Goal: Transaction & Acquisition: Purchase product/service

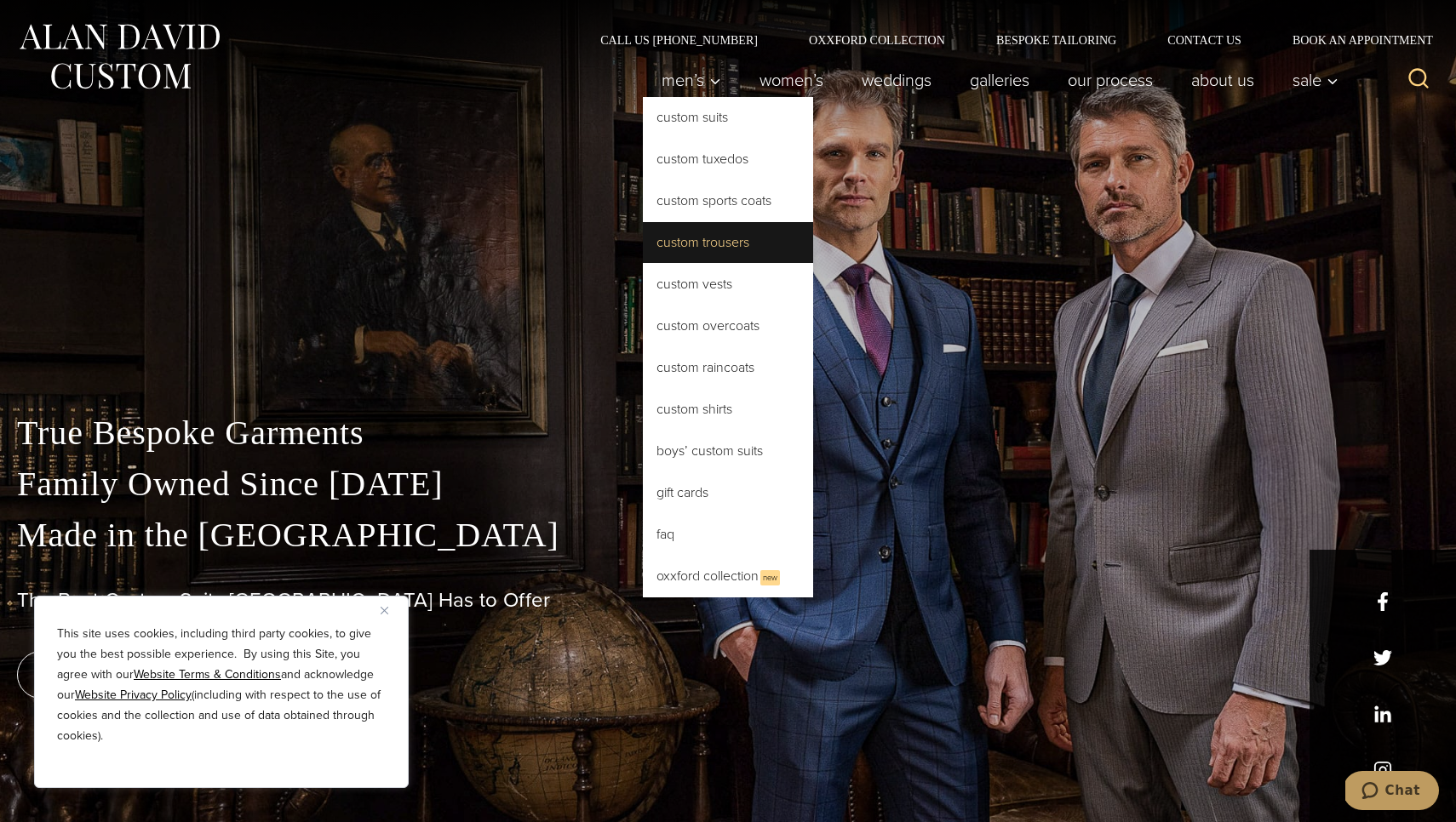
click at [721, 244] on link "Custom Trousers" at bounding box center [728, 242] width 170 height 41
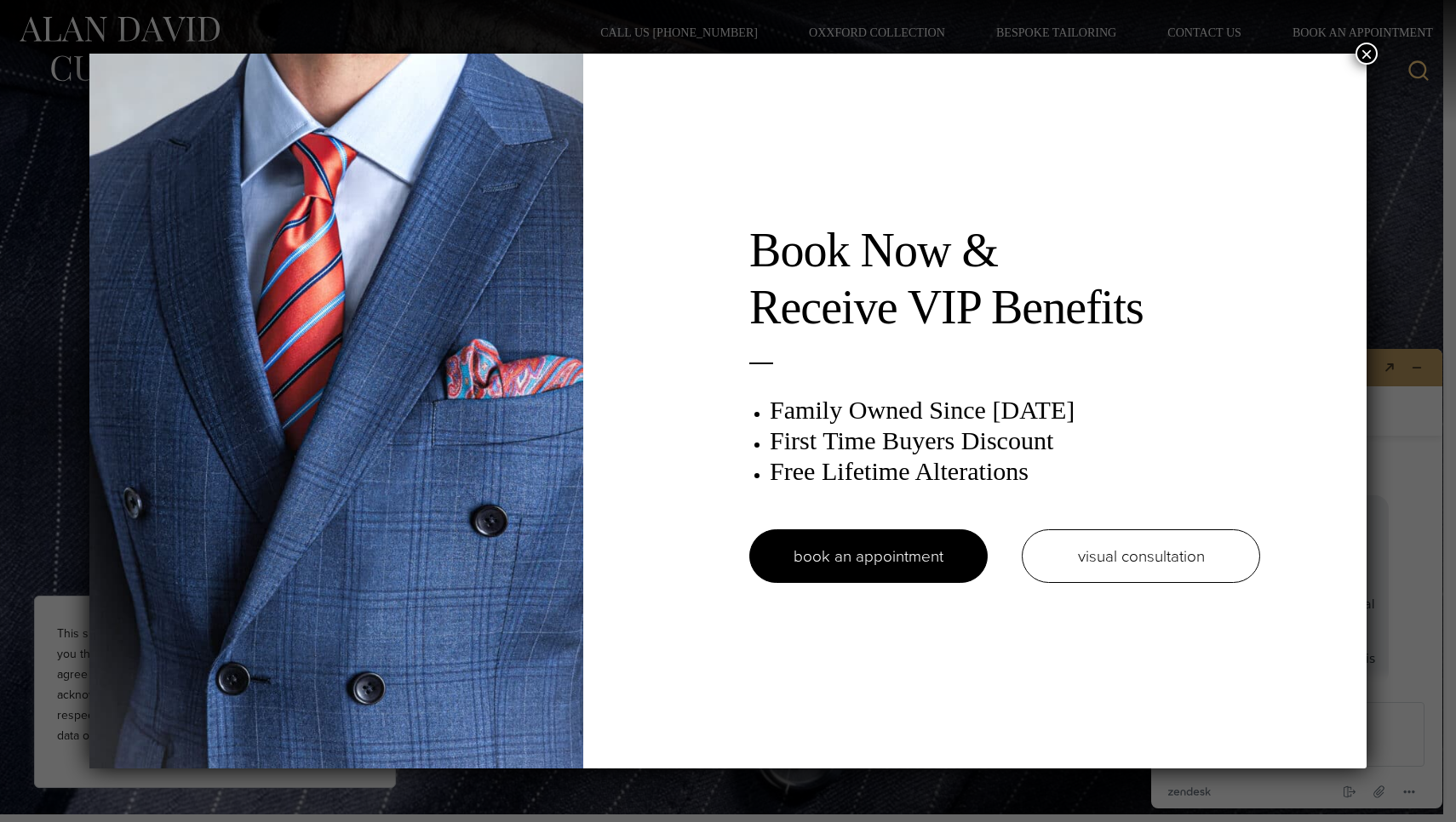
click at [1362, 59] on button "×" at bounding box center [1366, 54] width 22 height 22
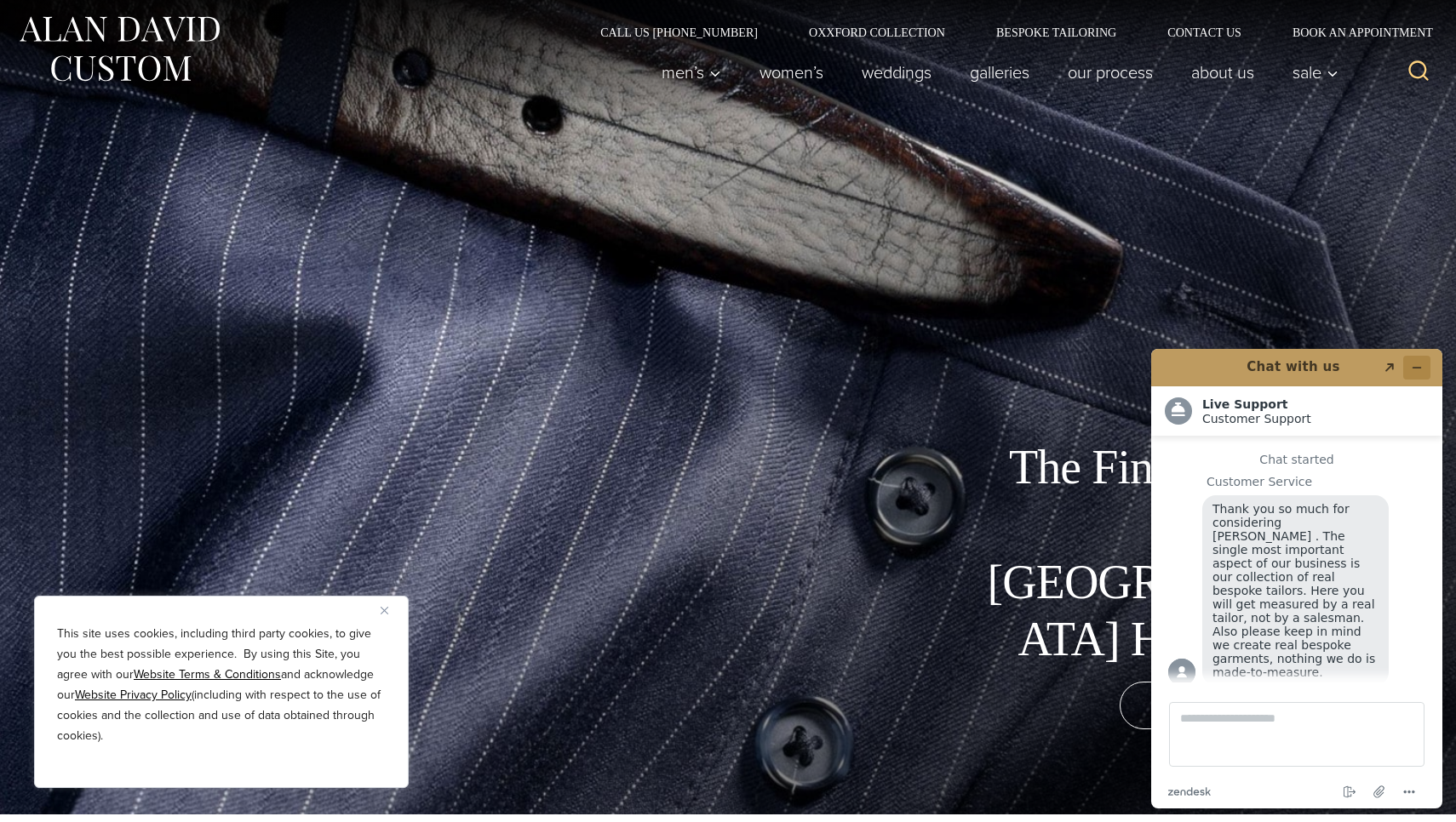
click at [1415, 365] on icon "Minimize widget" at bounding box center [1416, 368] width 12 height 12
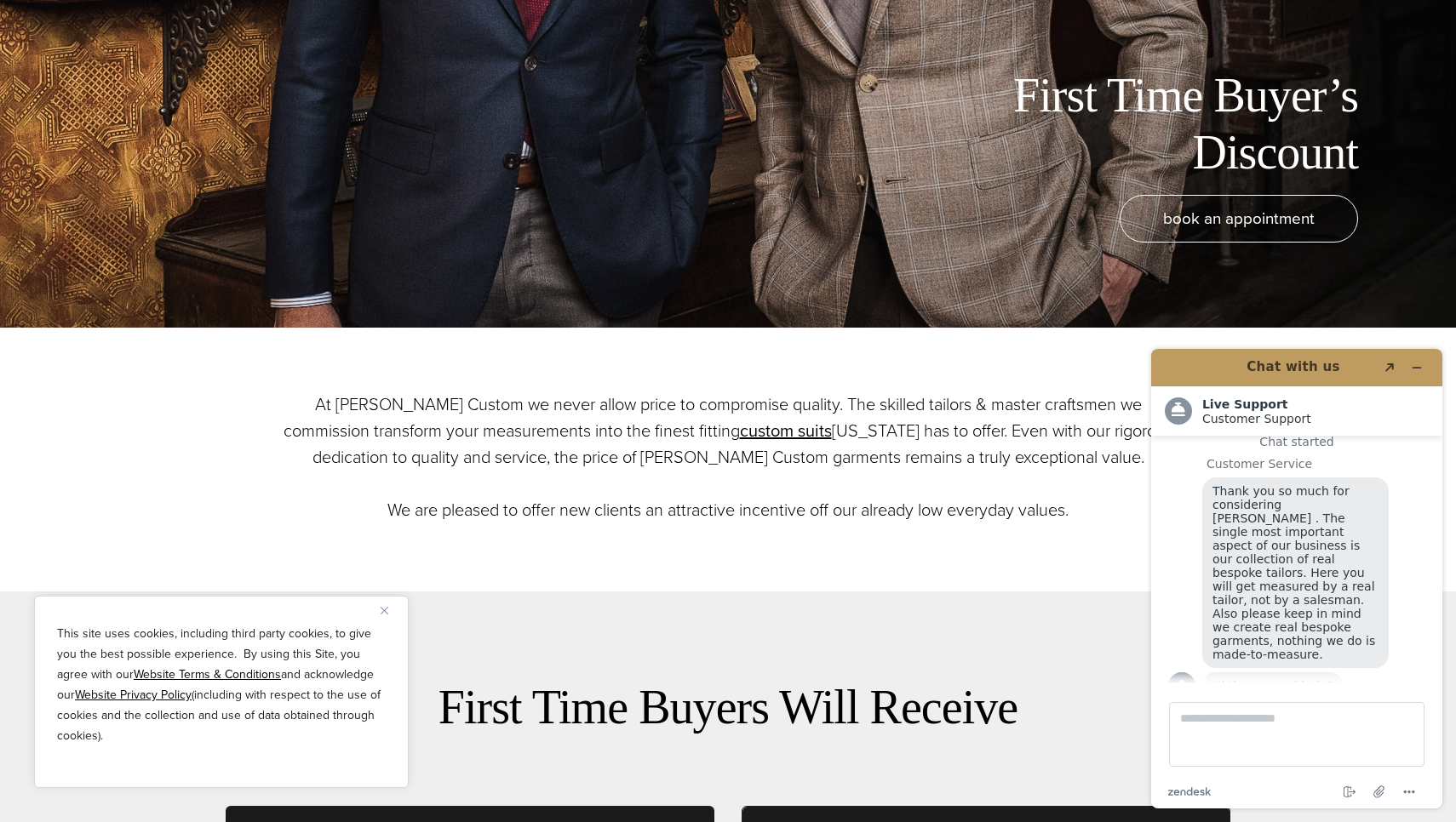
scroll to position [502, 0]
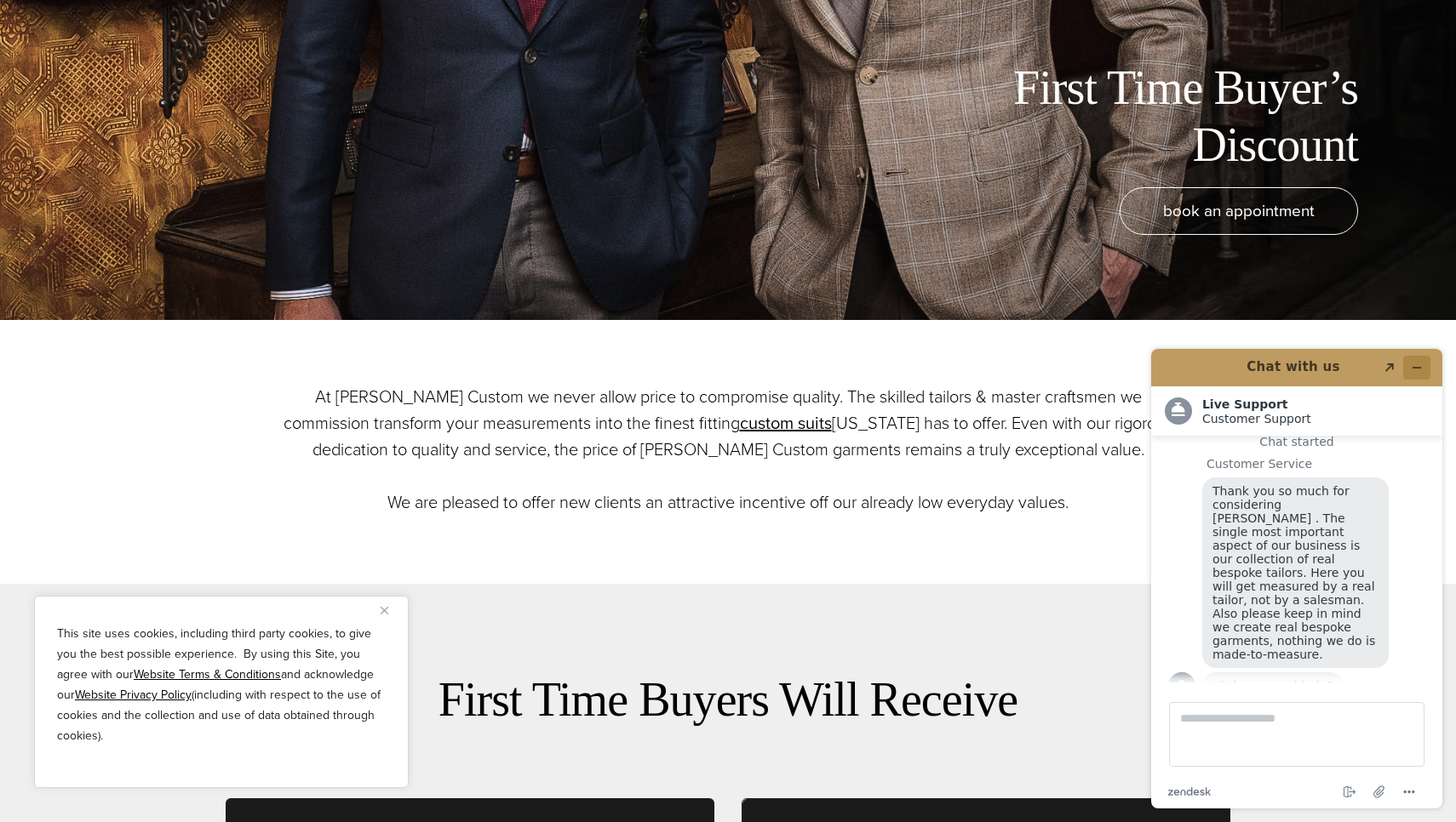
click at [1414, 369] on icon "Minimize widget" at bounding box center [1416, 368] width 12 height 12
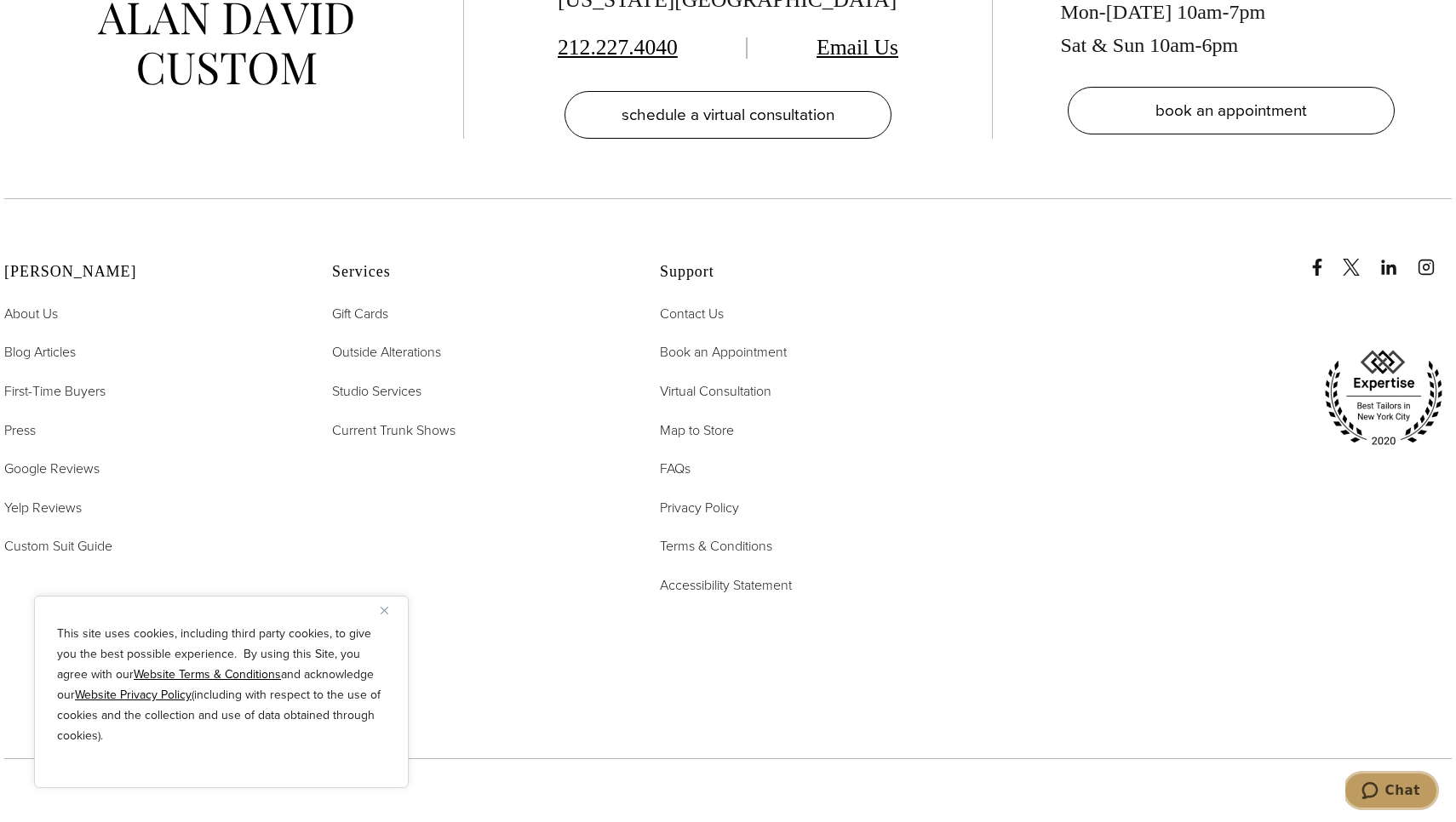
scroll to position [4225, 0]
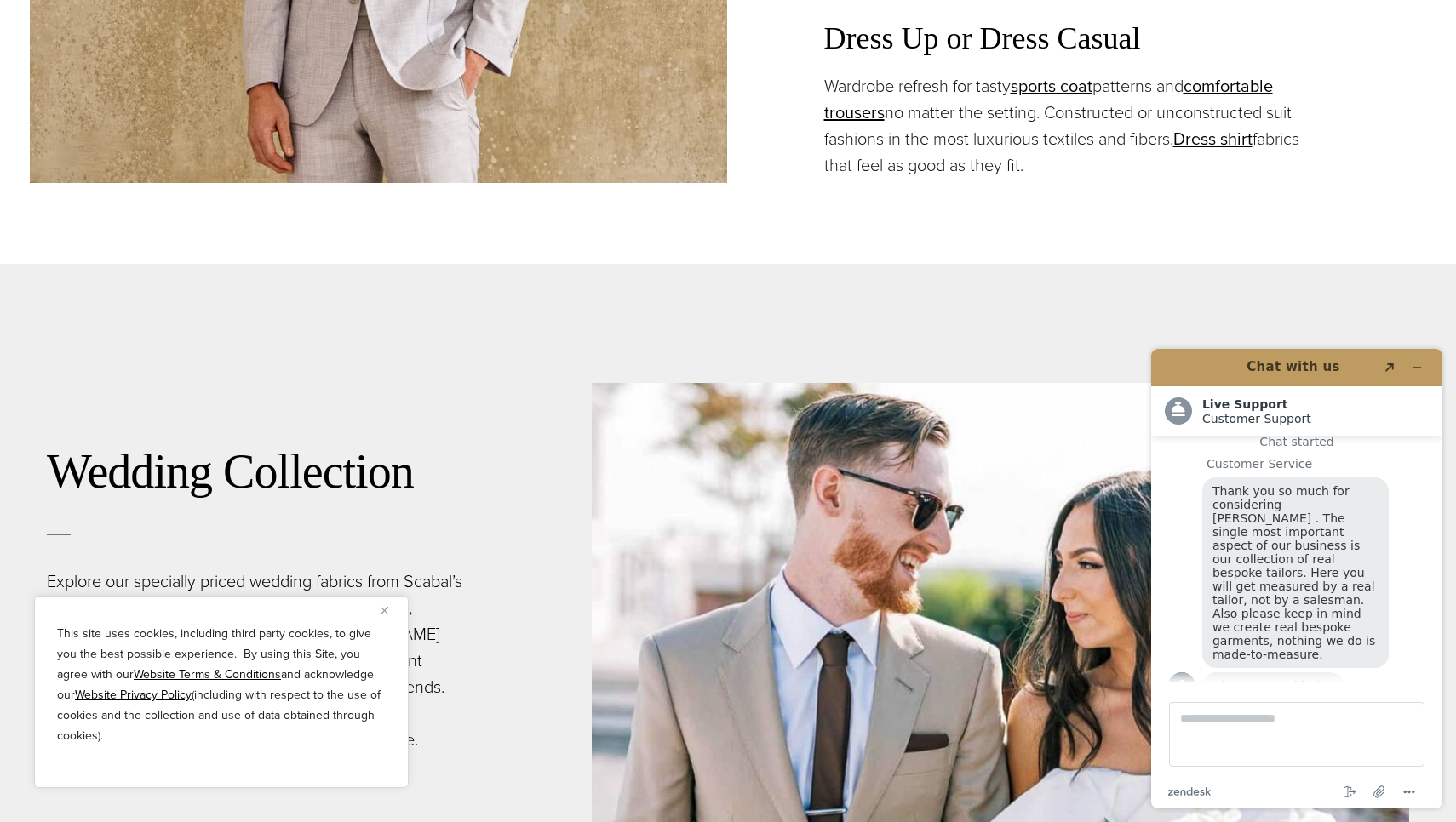
scroll to position [2918, 0]
click at [1232, 84] on link "comfortable trousers" at bounding box center [1049, 100] width 449 height 52
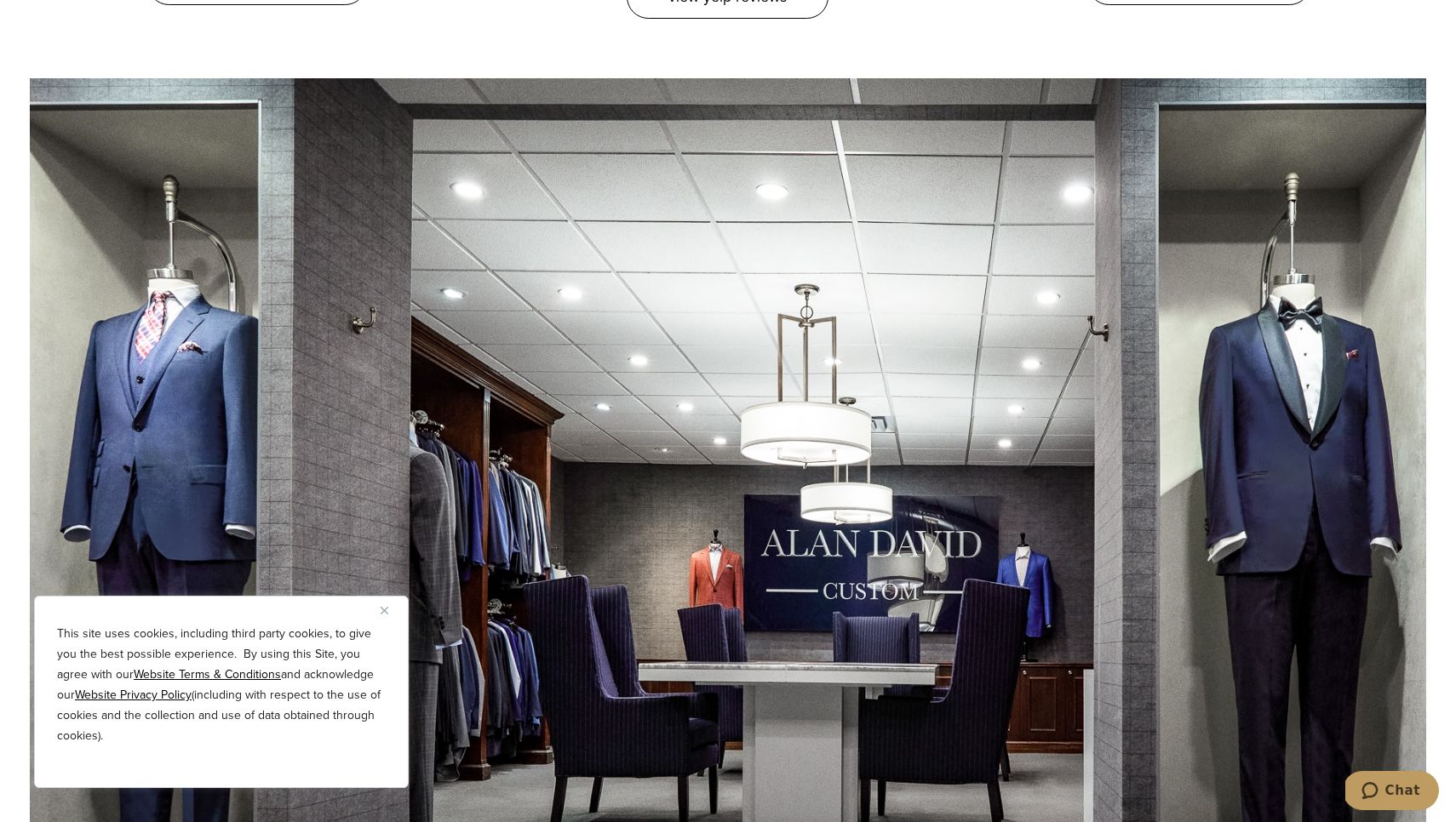
scroll to position [9842, 0]
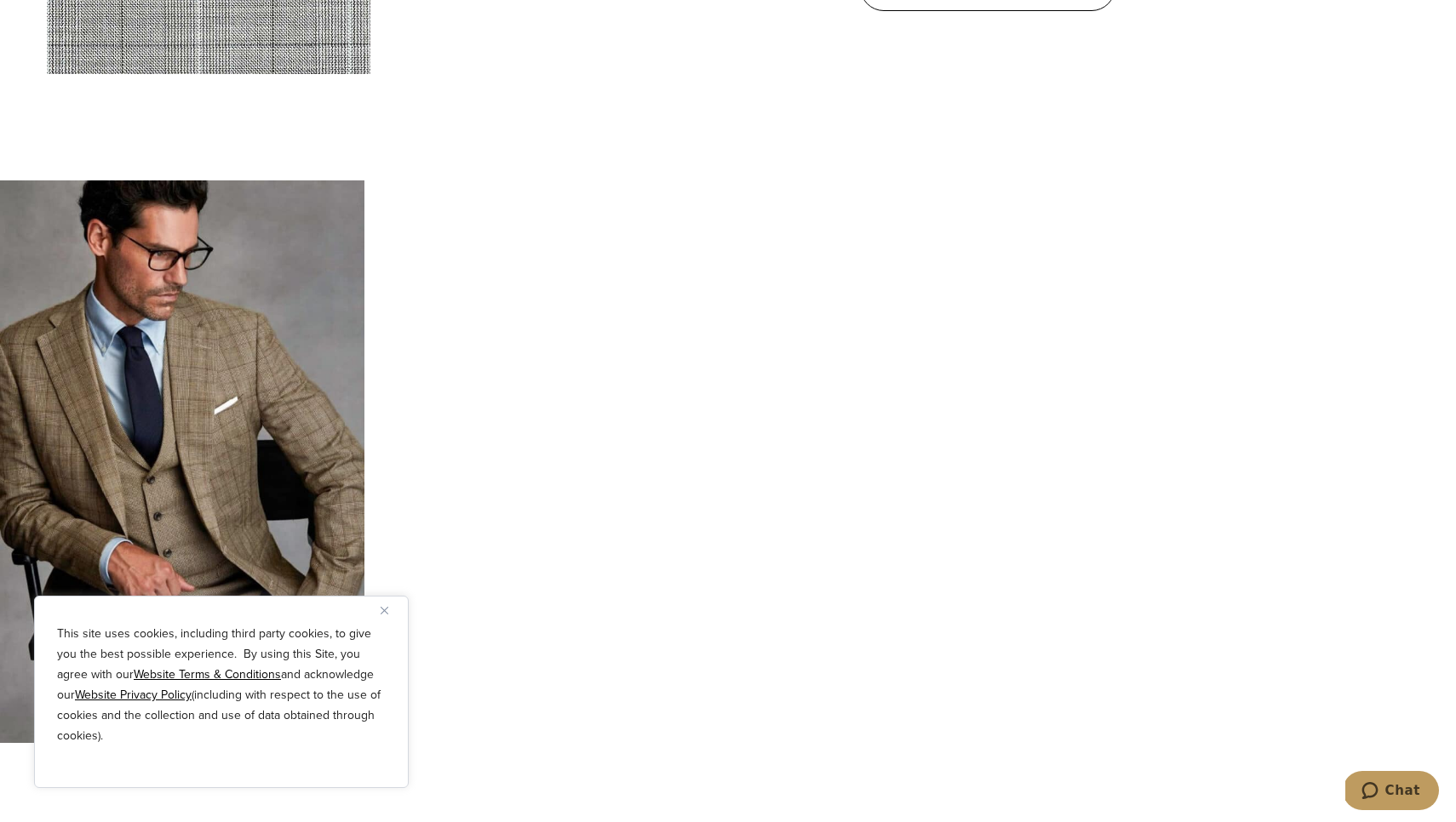
scroll to position [6158, 0]
